Goal: Task Accomplishment & Management: Complete application form

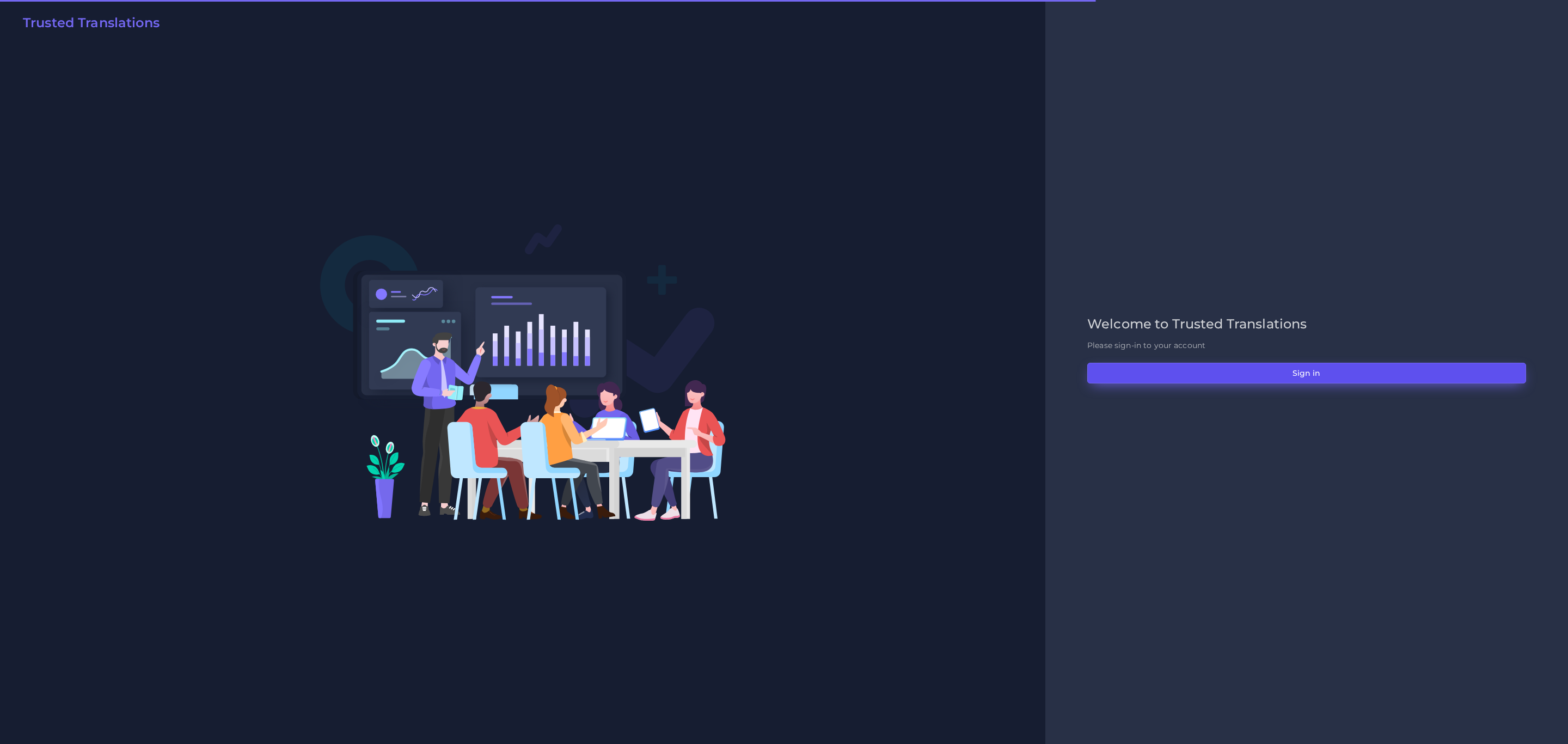
click at [1323, 369] on button "Sign in" at bounding box center [1307, 373] width 439 height 21
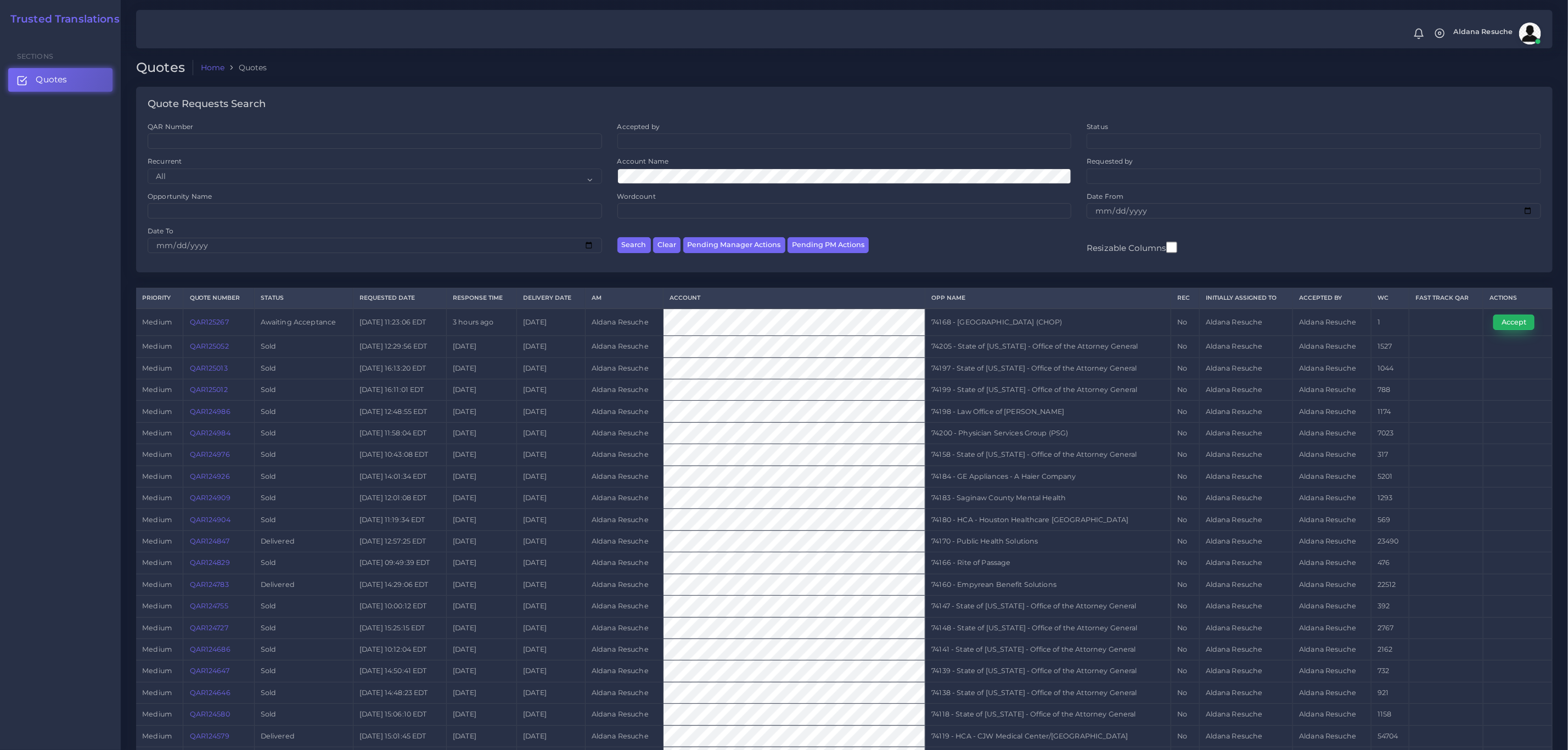
click at [1523, 319] on button "Accept" at bounding box center [1513, 322] width 41 height 15
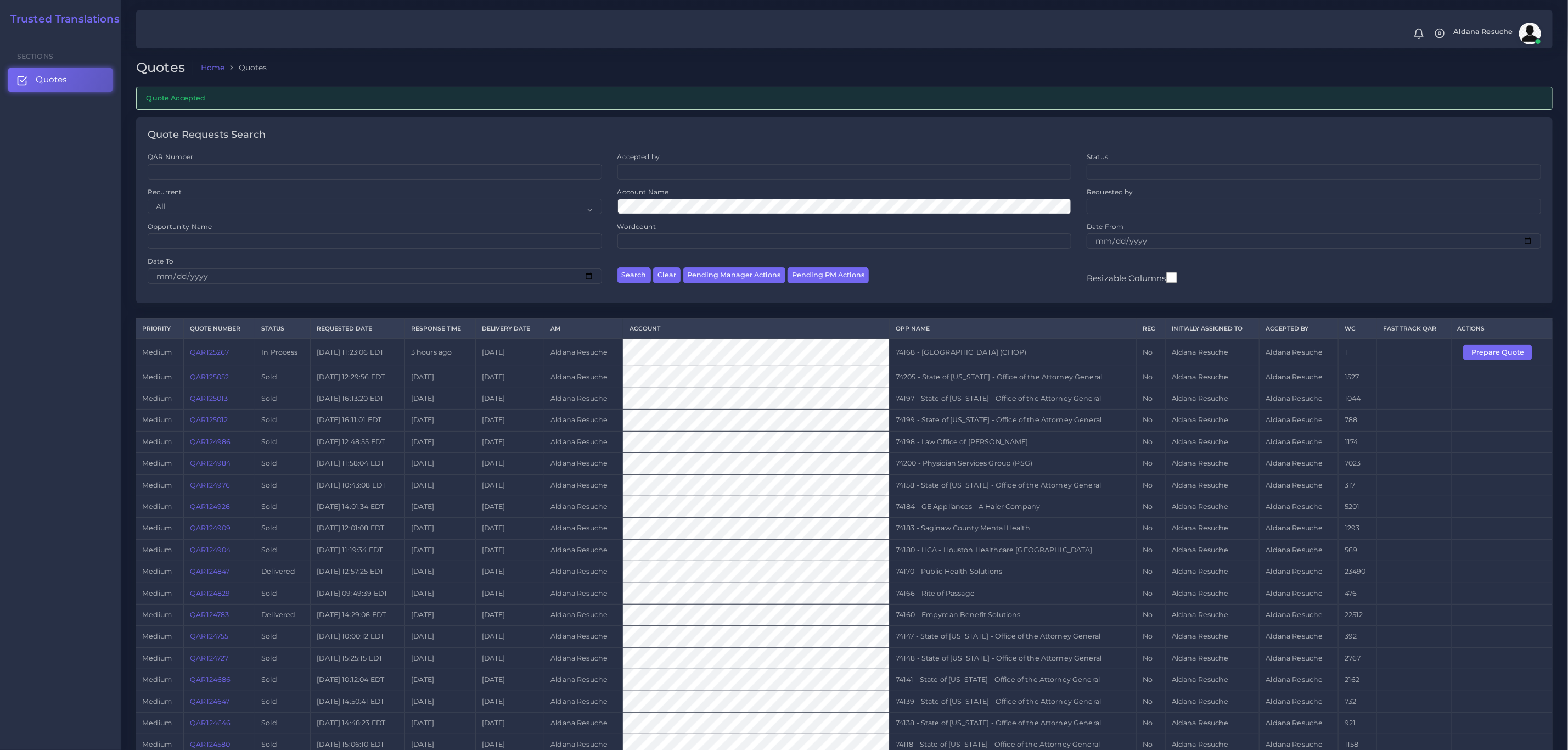
click at [1000, 362] on td "74168 - [GEOGRAPHIC_DATA] (CHOP)" at bounding box center [1013, 352] width 248 height 27
copy tr "74168 - [GEOGRAPHIC_DATA] (CHOP)"
click at [1474, 353] on button "Prepare Quote" at bounding box center [1497, 352] width 69 height 15
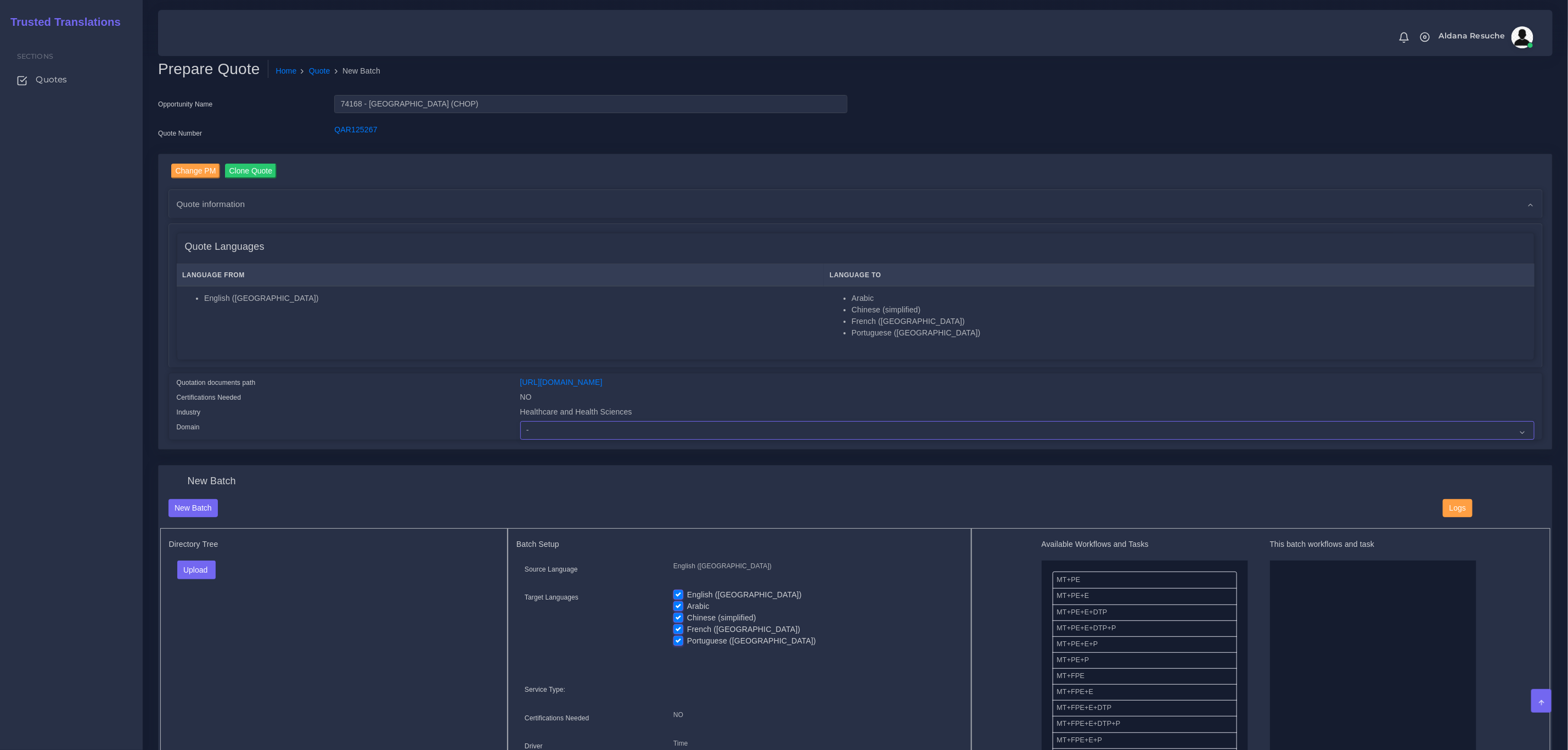
click at [573, 434] on select "- Advertising and Media Agriculture, Forestry and Fishing Architecture, Buildin…" at bounding box center [1027, 430] width 1014 height 19
select select "Healthcare and Health Sciences"
click at [520, 421] on select "- Advertising and Media Agriculture, Forestry and Fishing Architecture, Buildin…" at bounding box center [1027, 430] width 1014 height 19
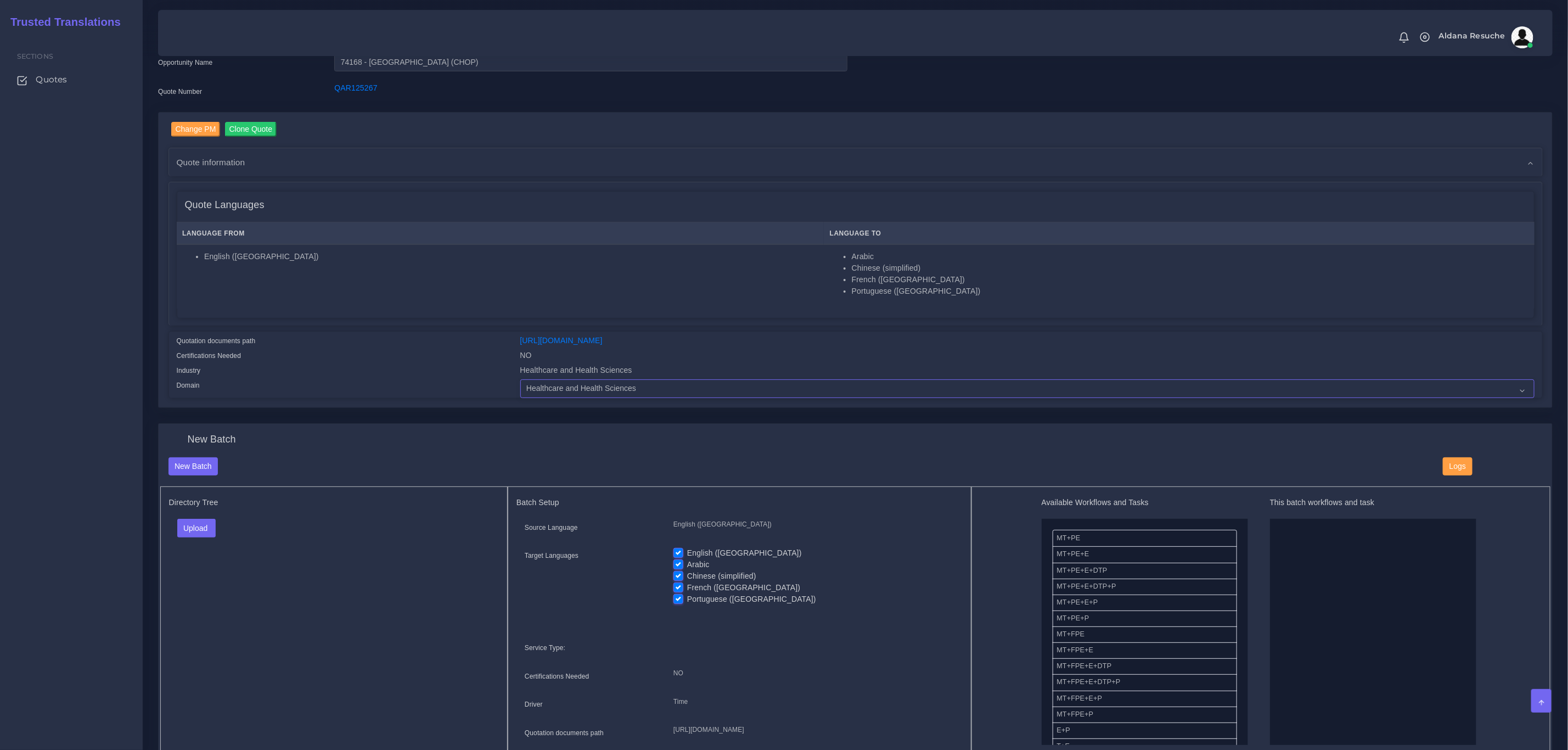
scroll to position [82, 0]
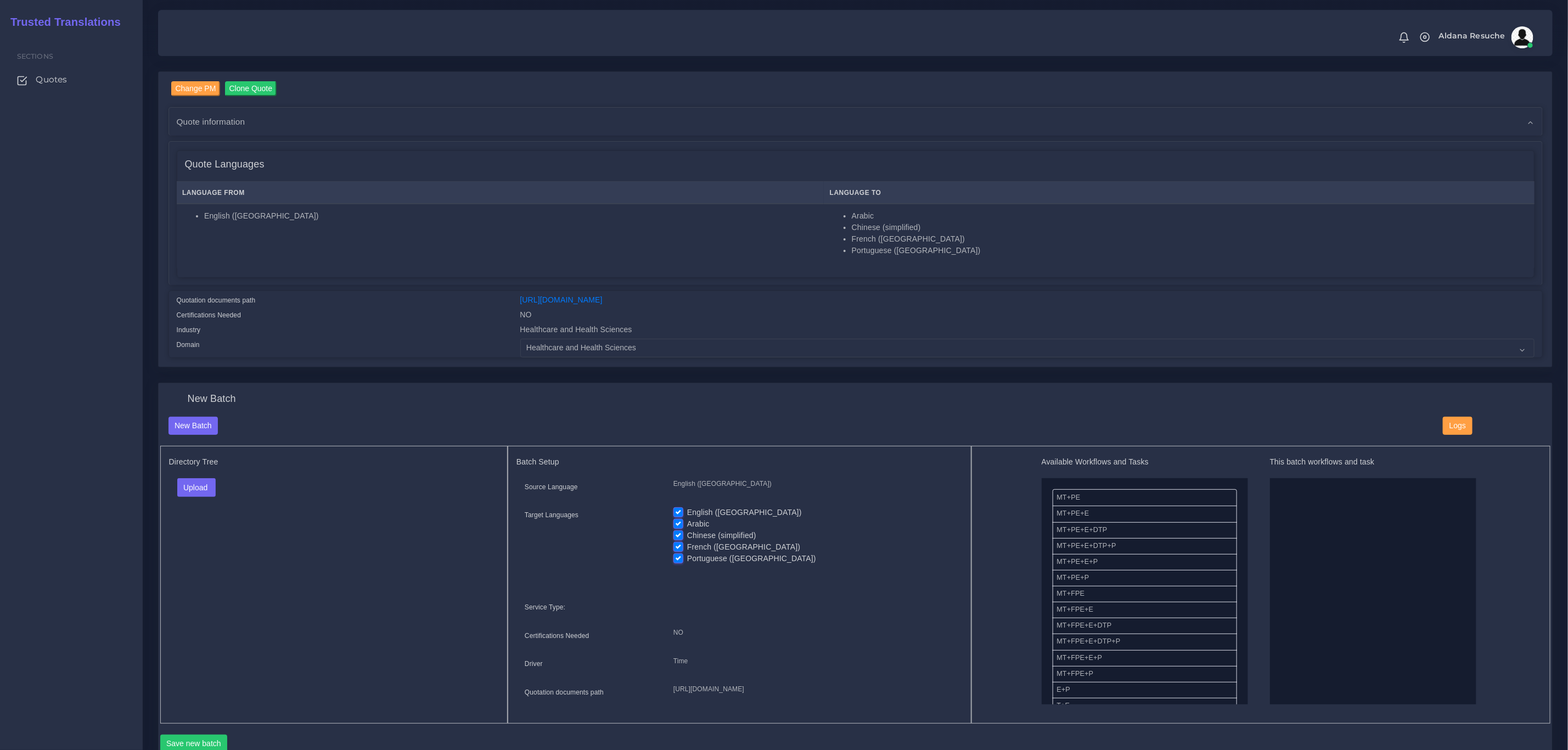
drag, startPoint x: 704, startPoint y: 511, endPoint x: 720, endPoint y: 516, distance: 16.8
click at [704, 511] on label "English ([GEOGRAPHIC_DATA])" at bounding box center [745, 512] width 115 height 11
click at [683, 511] on input "English (US)" at bounding box center [678, 511] width 10 height 10
checkbox input "false"
drag, startPoint x: 1083, startPoint y: 679, endPoint x: 1349, endPoint y: 538, distance: 301.1
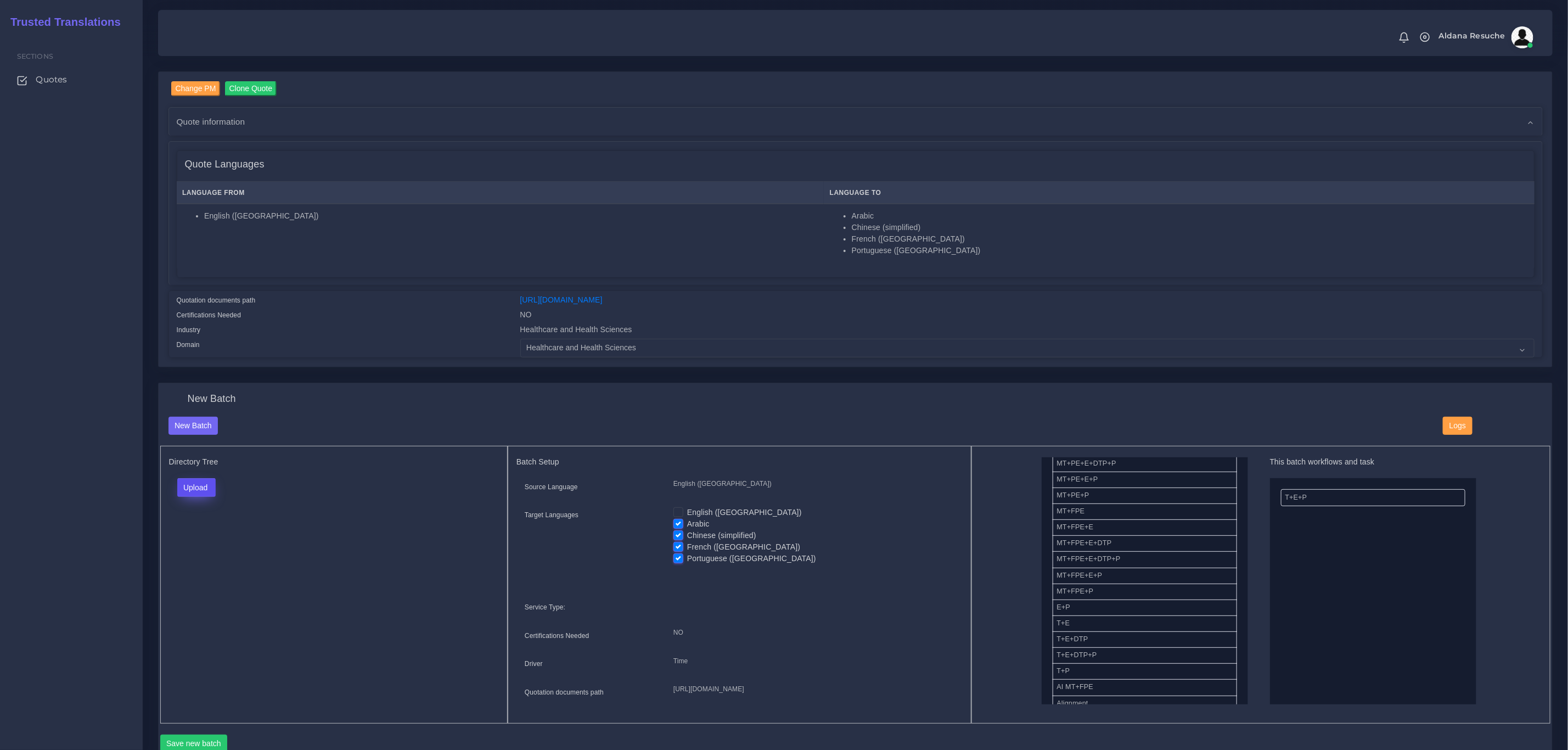
click at [193, 488] on button "Upload" at bounding box center [197, 486] width 39 height 19
click at [220, 534] on label "Files" at bounding box center [216, 530] width 76 height 14
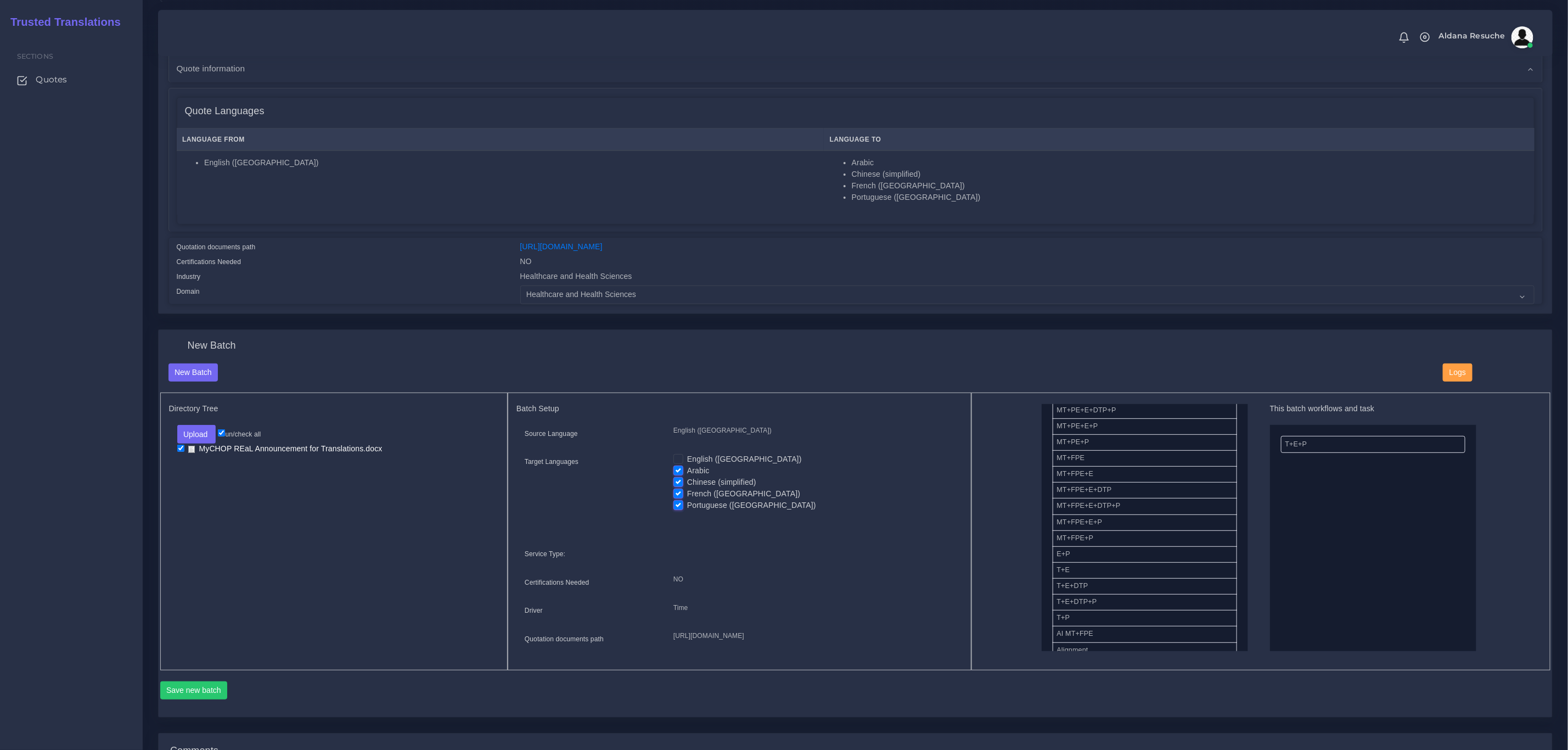
scroll to position [165, 0]
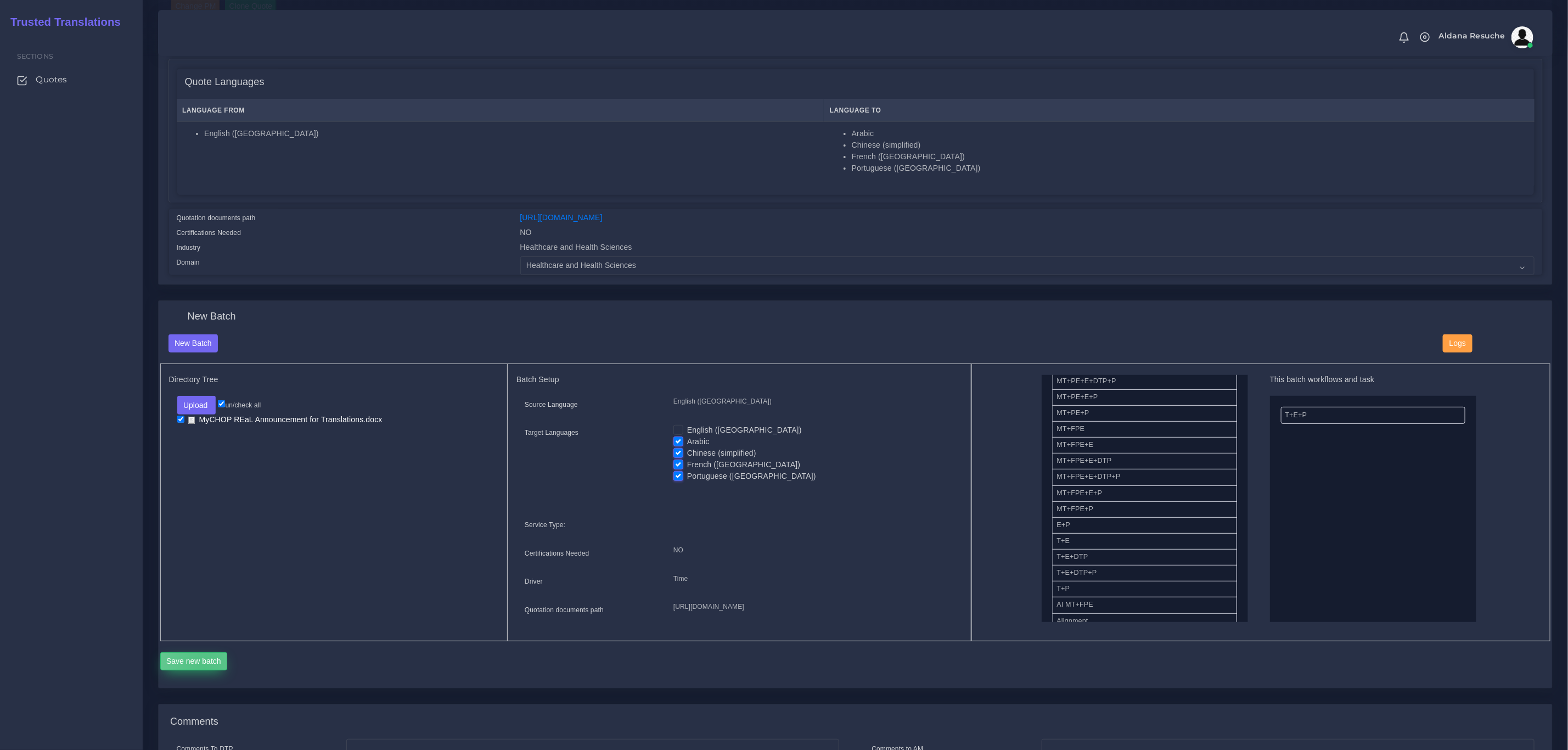
click at [204, 671] on button "Save new batch" at bounding box center [194, 661] width 68 height 19
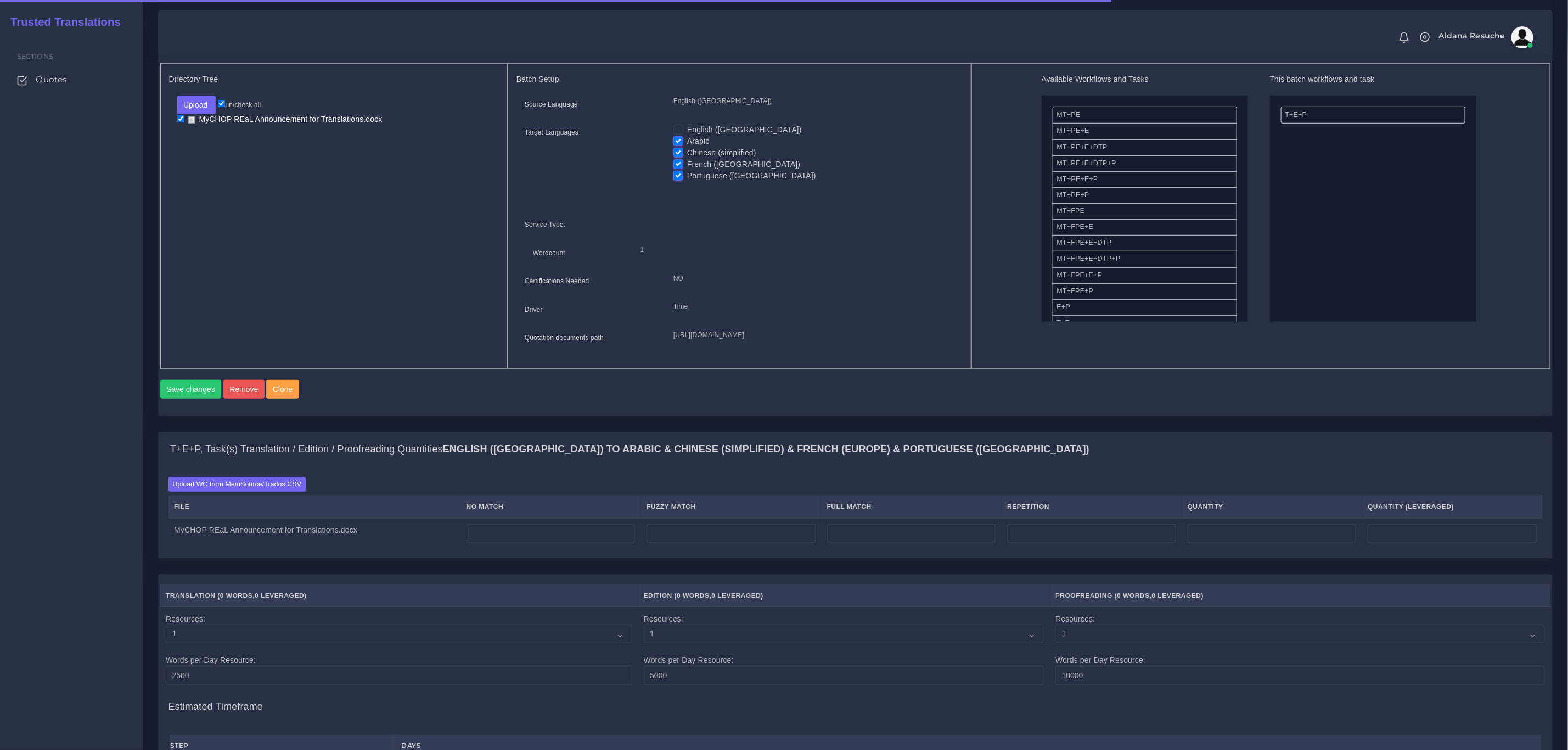
scroll to position [494, 0]
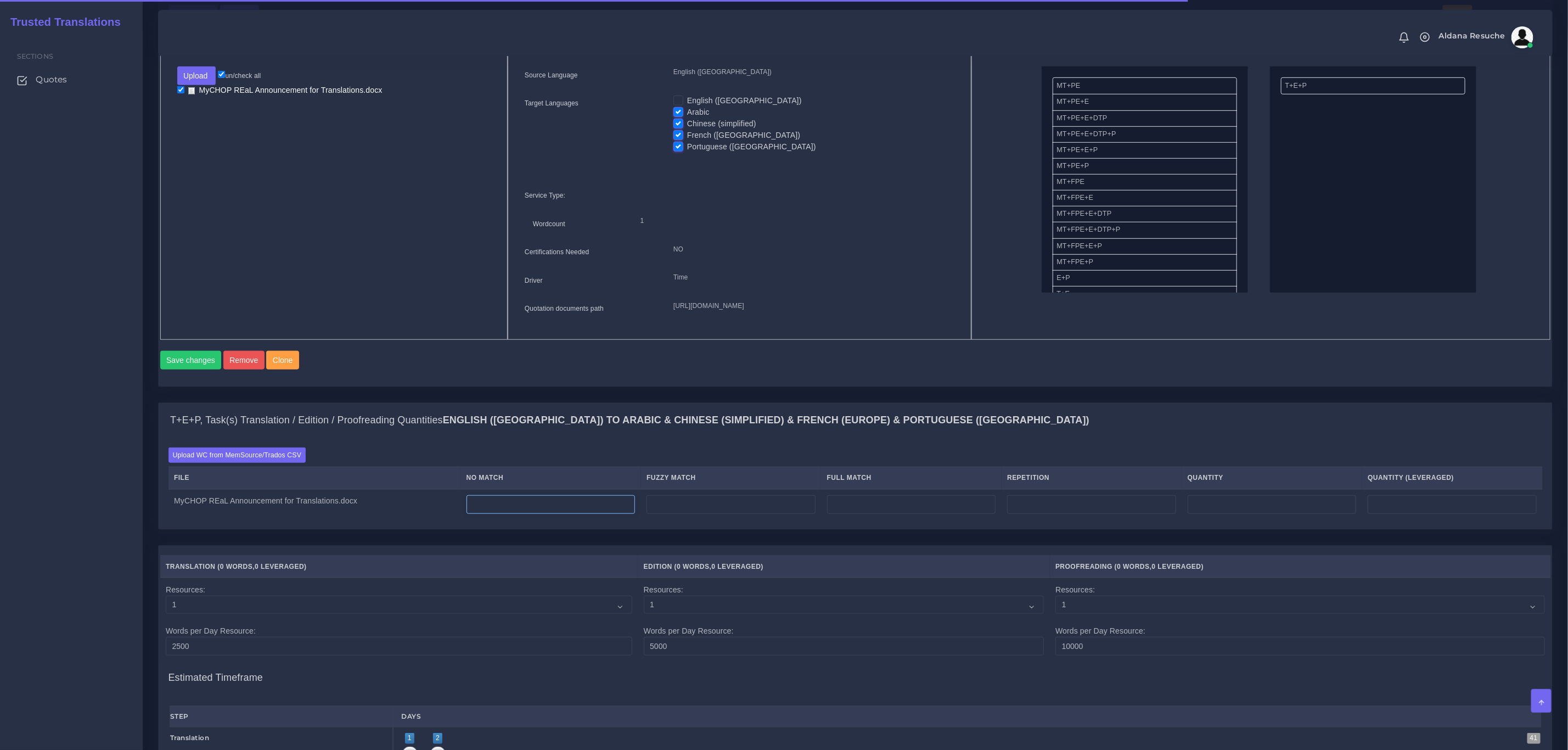
click at [483, 514] on input "number" at bounding box center [551, 504] width 169 height 19
type input "48"
click at [699, 425] on div "T+E+P, Task(s) Translation / Edition / Proofreading Quantities English (US) TO …" at bounding box center [855, 465] width 1394 height 127
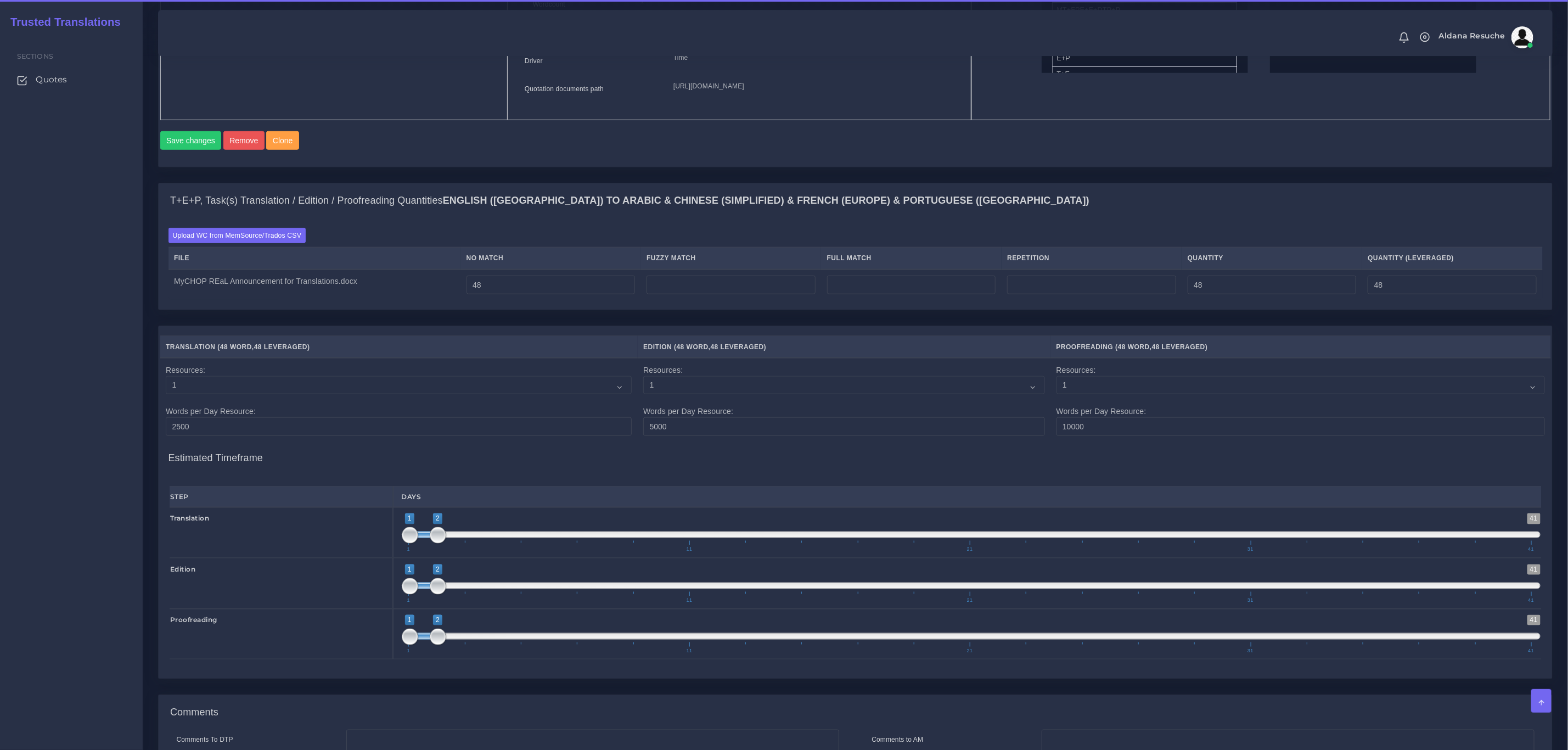
scroll to position [930, 0]
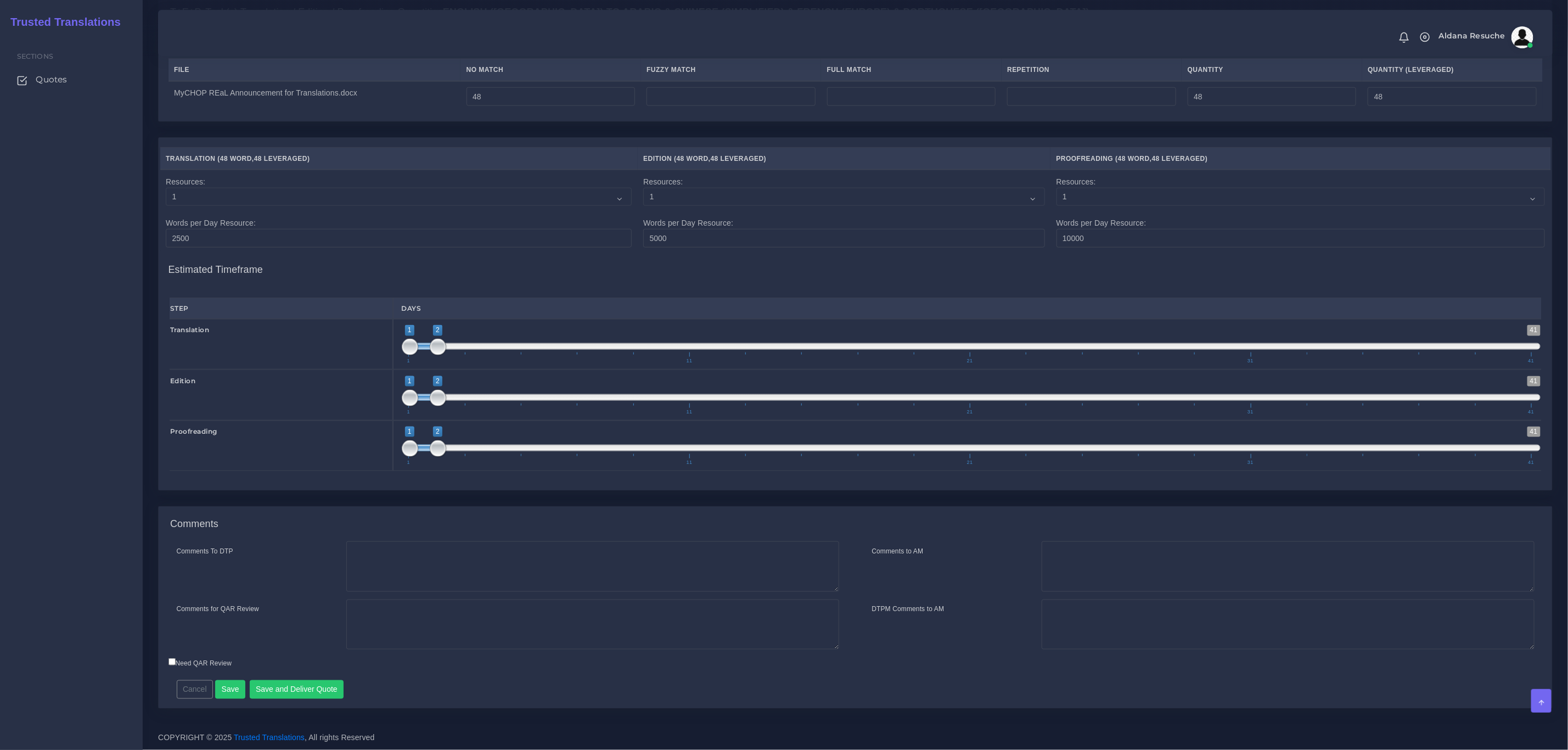
click at [458, 592] on div "Comments To DTP Comments for QAR Review" at bounding box center [508, 598] width 695 height 115
click at [458, 621] on textarea "Comments for QAR Review" at bounding box center [592, 624] width 493 height 50
drag, startPoint x: 621, startPoint y: 621, endPoint x: 351, endPoint y: 616, distance: 270.0
click at [351, 616] on textarea "TEP quoted but we'll perform MT PEEP internally. No DTP needed." at bounding box center [592, 624] width 493 height 50
click at [471, 603] on textarea "TEP quoted but we'll perform MT PEEP internally. No DTP needed." at bounding box center [592, 624] width 493 height 50
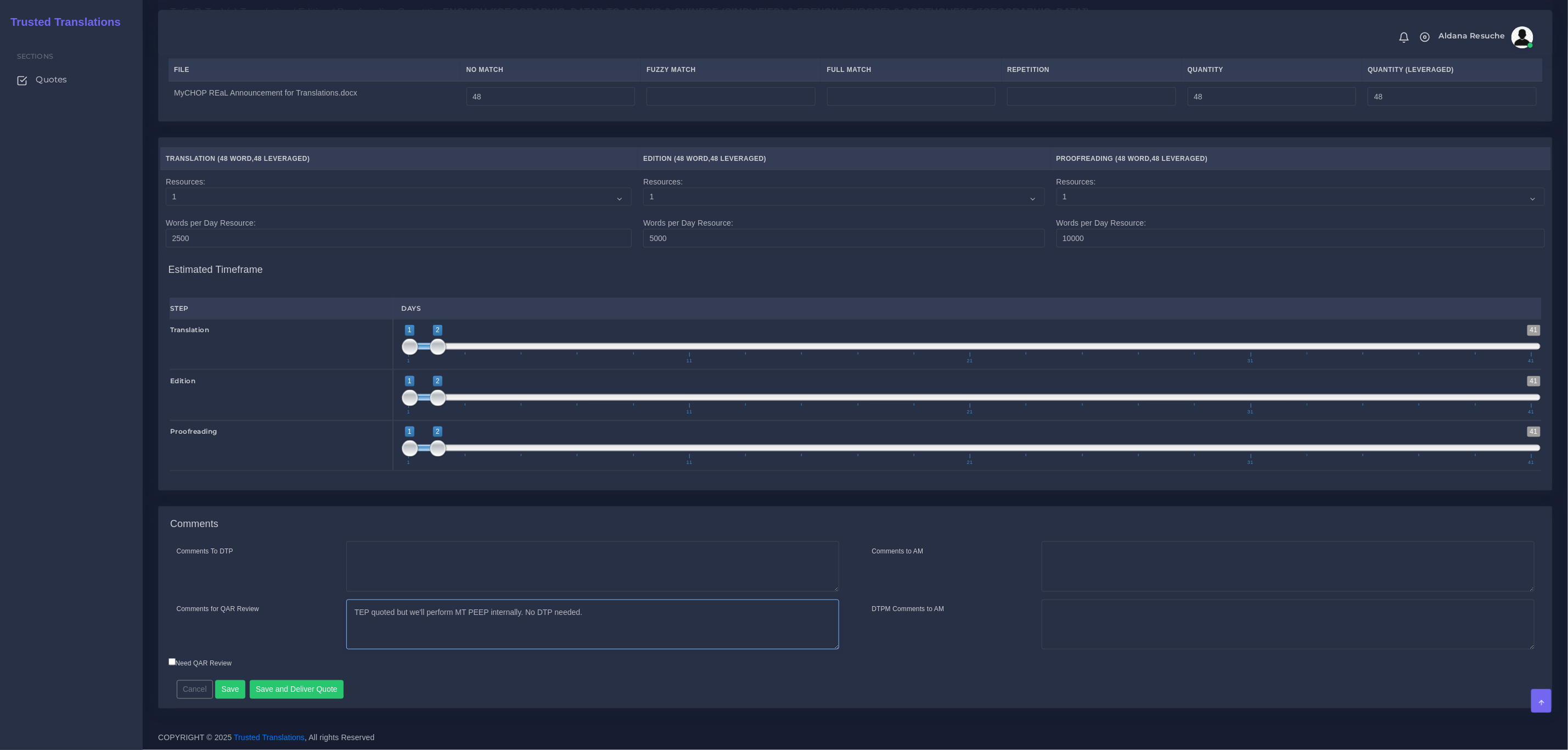
drag, startPoint x: 523, startPoint y: 608, endPoint x: 585, endPoint y: 595, distance: 63.3
click at [621, 617] on textarea "TEP quoted but we'll perform MT PEEP internally. No DTP needed." at bounding box center [592, 624] width 493 height 50
type textarea "TEP quoted but we'll perform MT PEEP internally. No DTP needed."
click at [557, 552] on textarea "Comments To DTP" at bounding box center [592, 566] width 493 height 50
paste textarea "No DTP needed."
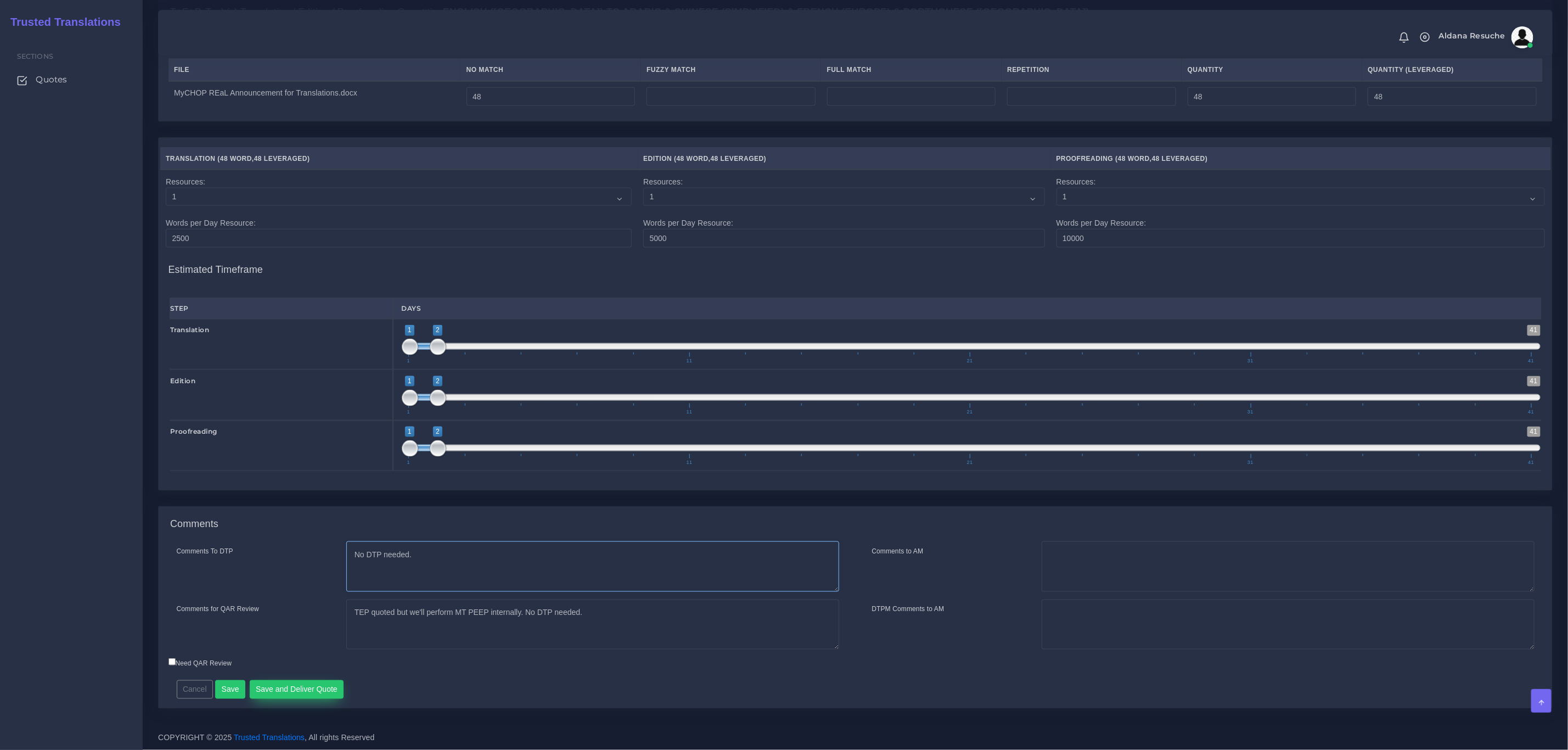
type textarea "No DTP needed."
click at [297, 683] on button "Save and Deliver Quote" at bounding box center [296, 688] width 94 height 19
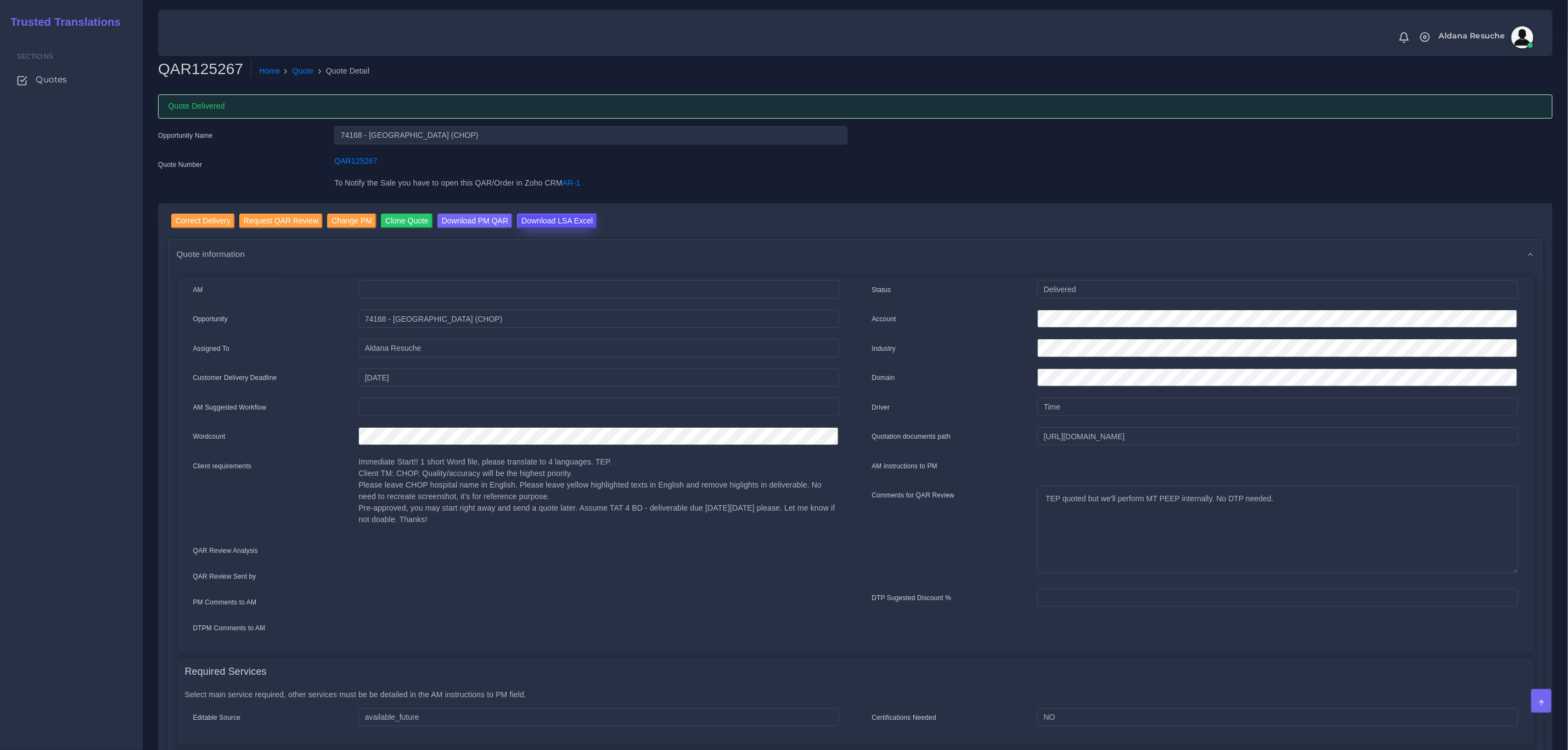
click at [540, 214] on input "Download LSA Excel" at bounding box center [557, 220] width 80 height 15
click at [301, 69] on link "Quote" at bounding box center [303, 71] width 21 height 11
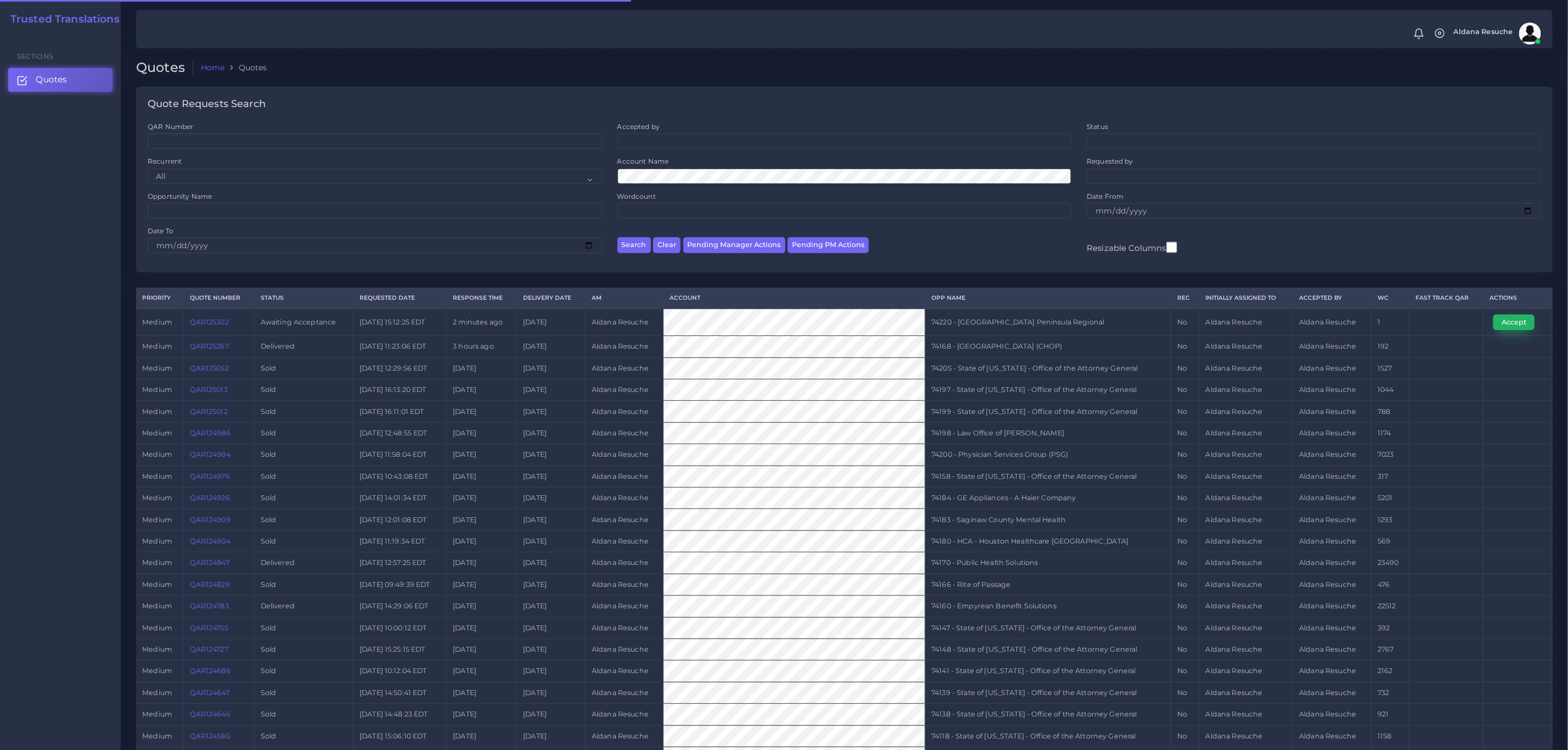
click at [1504, 324] on button "Accept" at bounding box center [1513, 322] width 41 height 15
click at [981, 319] on td "74220 - [GEOGRAPHIC_DATA] Peninsula Regional" at bounding box center [1048, 322] width 246 height 27
copy tr "74220 - [GEOGRAPHIC_DATA] Peninsula Regional"
